Goal: Task Accomplishment & Management: Complete application form

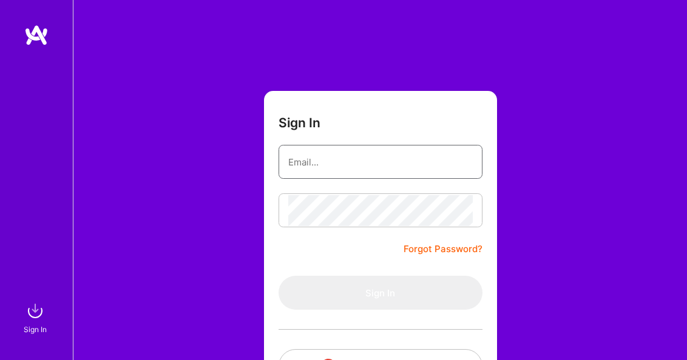
click at [348, 160] on input "email" at bounding box center [380, 162] width 184 height 31
type input "[EMAIL_ADDRESS][DOMAIN_NAME]"
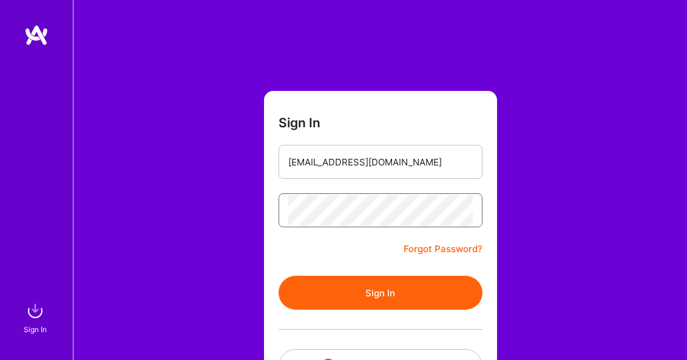
click at [279, 276] on button "Sign In" at bounding box center [381, 293] width 204 height 34
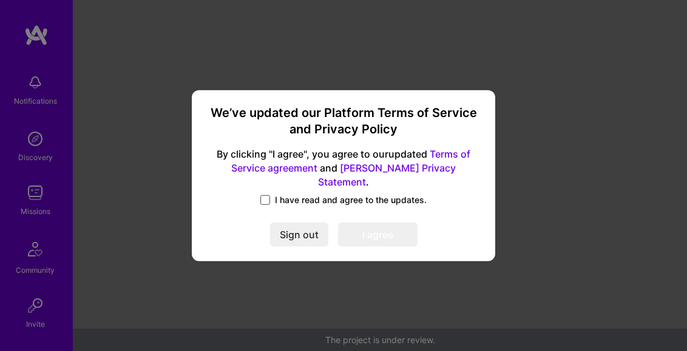
click at [266, 195] on span at bounding box center [265, 200] width 10 height 10
click at [0, 0] on input "I have read and agree to the updates." at bounding box center [0, 0] width 0 height 0
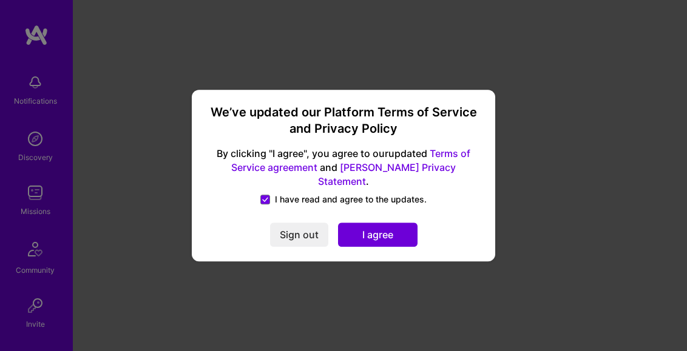
click at [357, 226] on button "I agree" at bounding box center [378, 235] width 80 height 24
